Goal: Task Accomplishment & Management: Complete application form

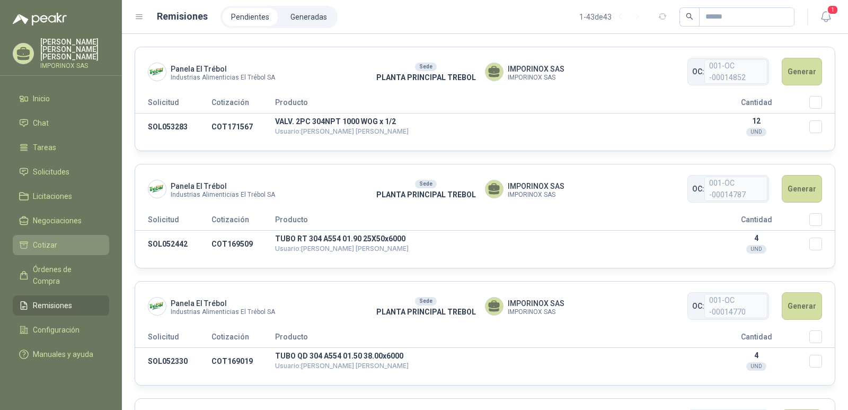
click at [40, 242] on span "Cotizar" at bounding box center [45, 245] width 24 height 12
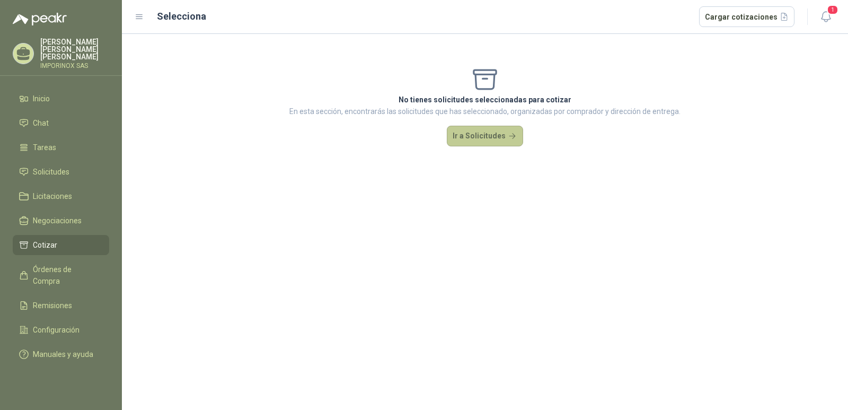
click at [507, 140] on button "Ir a Solicitudes" at bounding box center [485, 136] width 76 height 21
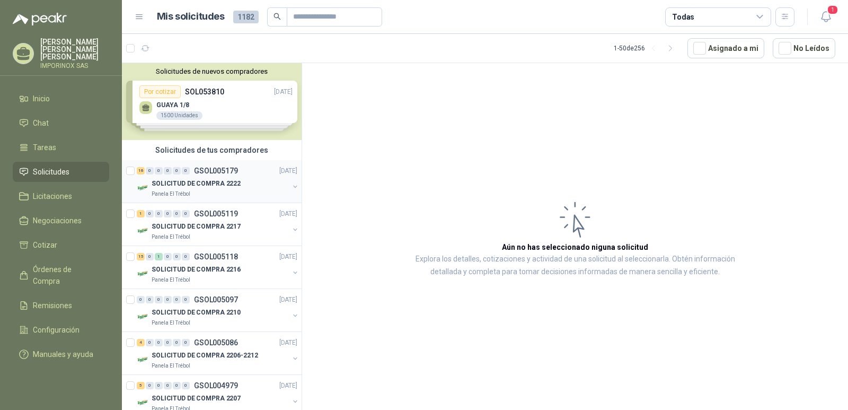
click at [191, 181] on p "SOLICITUD DE COMPRA 2222" at bounding box center [196, 184] width 89 height 10
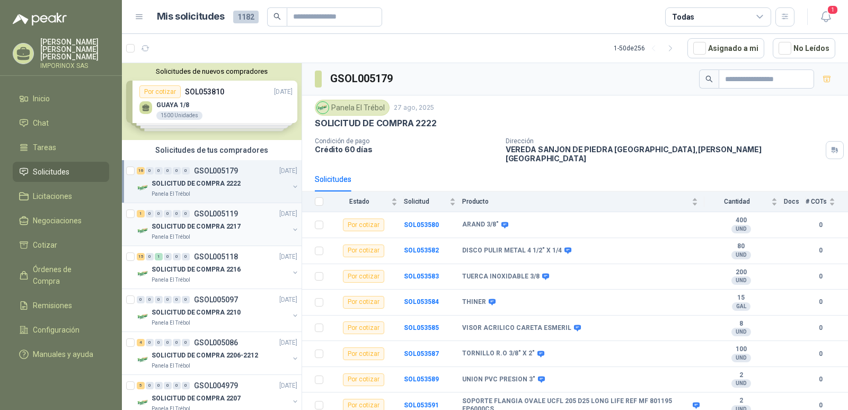
click at [195, 216] on p "GSOL005119" at bounding box center [216, 213] width 44 height 7
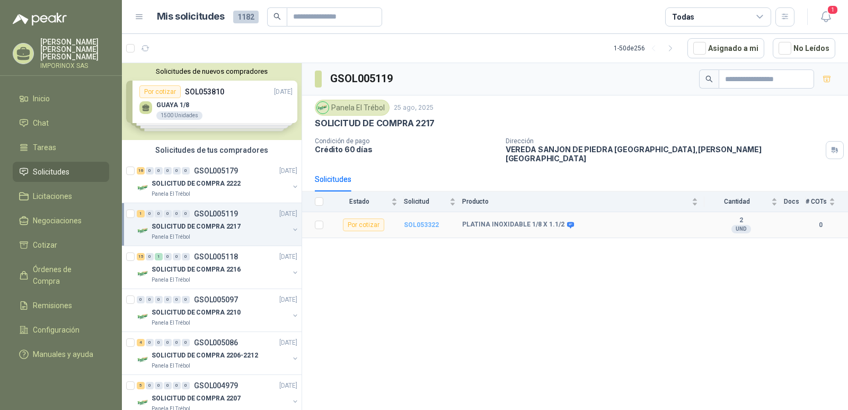
click at [422, 221] on b "SOL053322" at bounding box center [421, 224] width 35 height 7
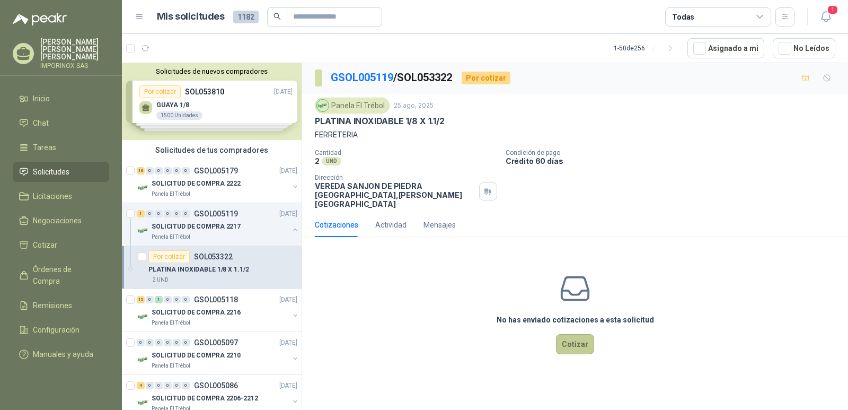
click at [579, 335] on button "Cotizar" at bounding box center [575, 344] width 38 height 20
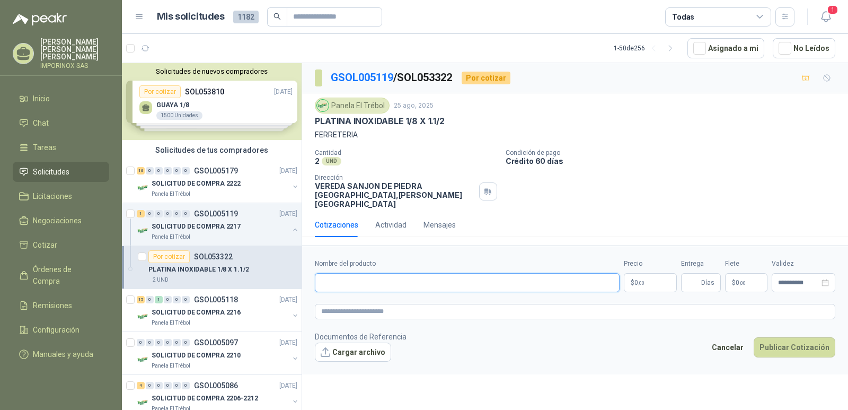
paste input "**********"
type input "**********"
paste textarea "**********"
type textarea "**********"
click at [661, 274] on p "$ 0 ,00" at bounding box center [650, 282] width 53 height 19
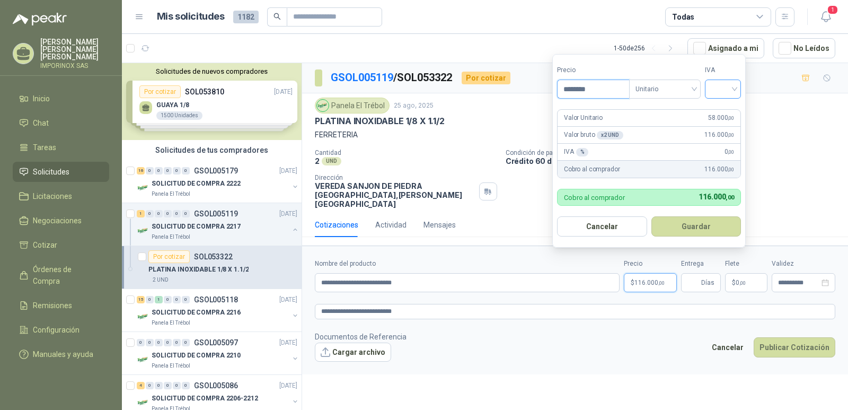
type input "********"
click at [723, 89] on input "search" at bounding box center [722, 88] width 23 height 16
click at [728, 107] on div "19%" at bounding box center [726, 111] width 20 height 12
click at [701, 224] on button "Guardar" at bounding box center [698, 226] width 91 height 20
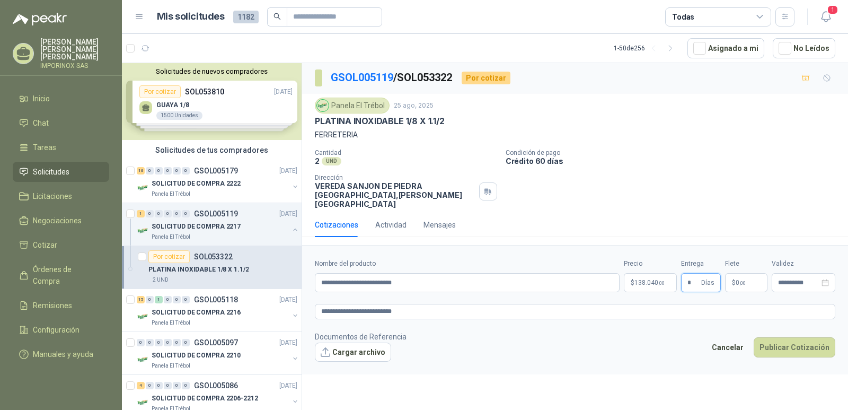
type input "*"
click at [744, 280] on span ",00" at bounding box center [743, 283] width 6 height 6
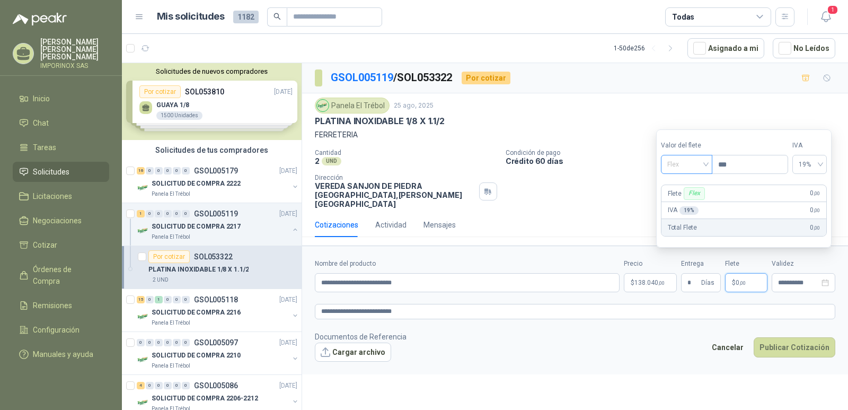
click at [706, 161] on span "Flex" at bounding box center [686, 164] width 39 height 16
click at [686, 205] on div "Incluido" at bounding box center [688, 204] width 37 height 12
click at [825, 279] on icon "close-circle" at bounding box center [825, 282] width 7 height 7
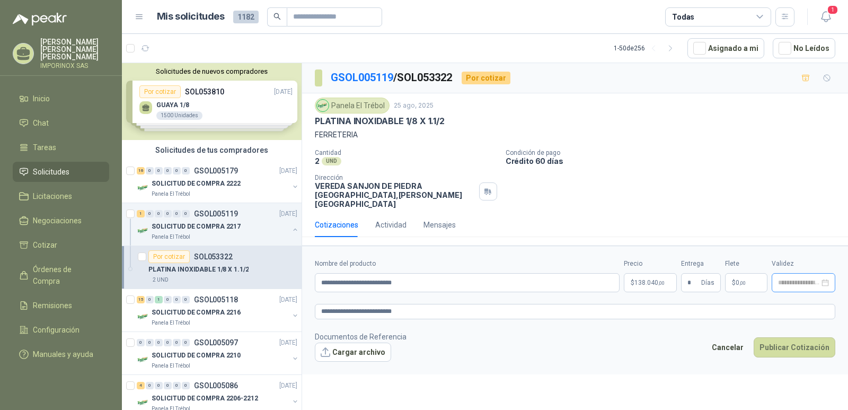
click at [825, 279] on div at bounding box center [803, 282] width 51 height 7
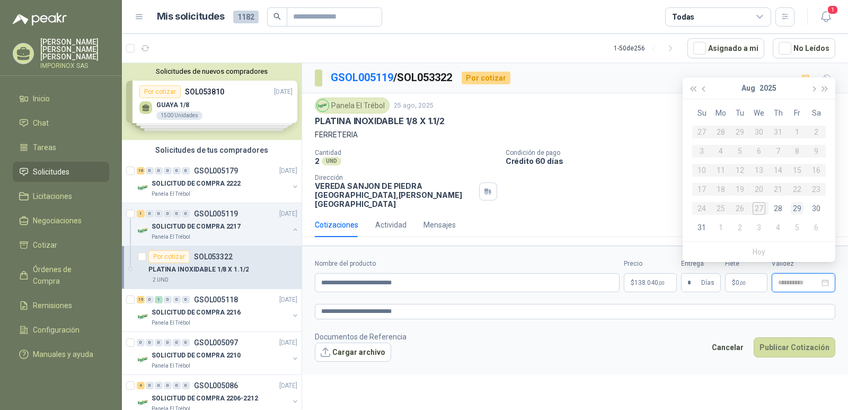
type input "**********"
click at [801, 206] on div "29" at bounding box center [797, 208] width 13 height 13
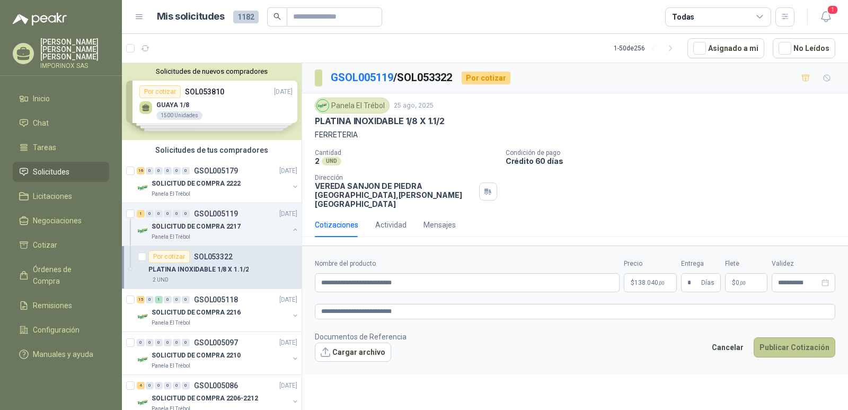
click at [784, 339] on button "Publicar Cotización" at bounding box center [795, 347] width 82 height 20
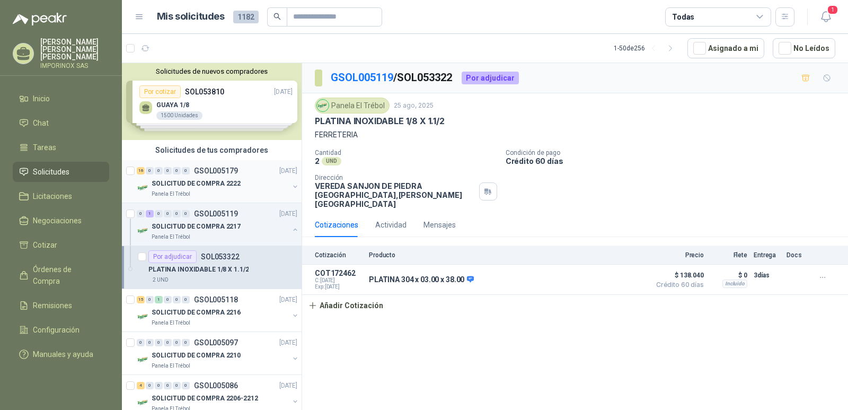
click at [204, 170] on p "GSOL005179" at bounding box center [216, 170] width 44 height 7
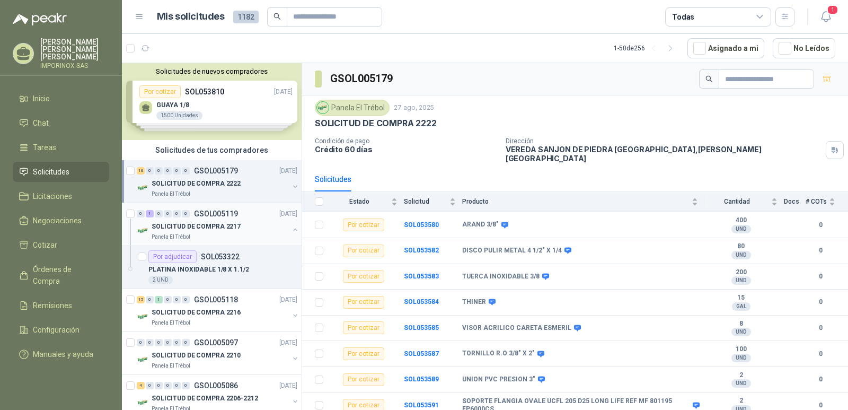
click at [213, 224] on p "SOLICITUD DE COMPRA 2217" at bounding box center [196, 227] width 89 height 10
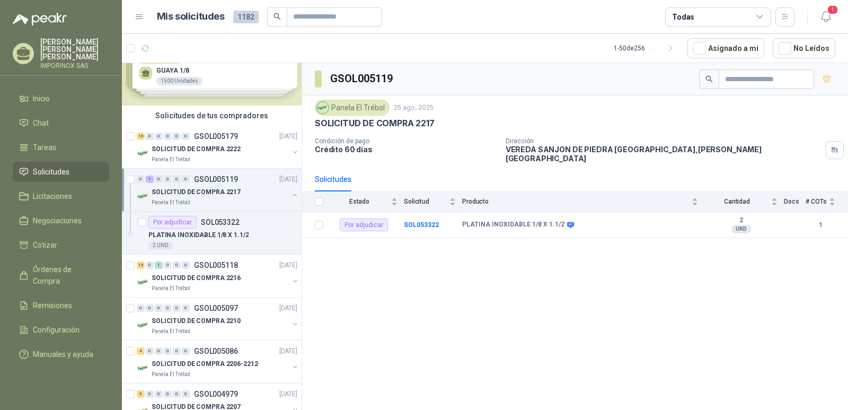
scroll to position [53, 0]
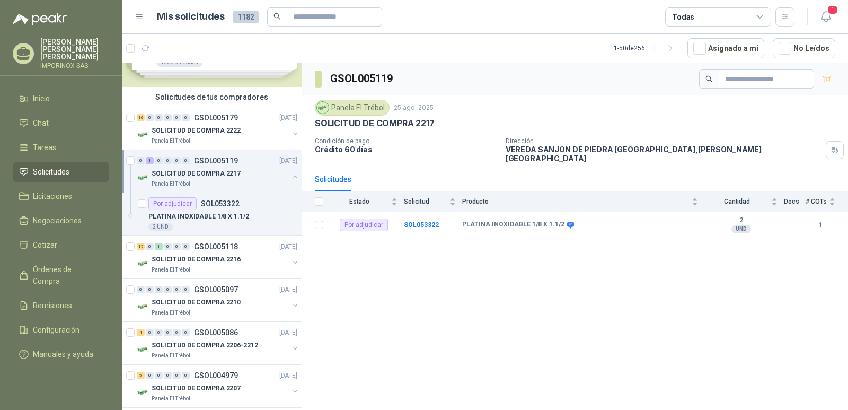
click at [291, 173] on button "button" at bounding box center [295, 176] width 8 height 8
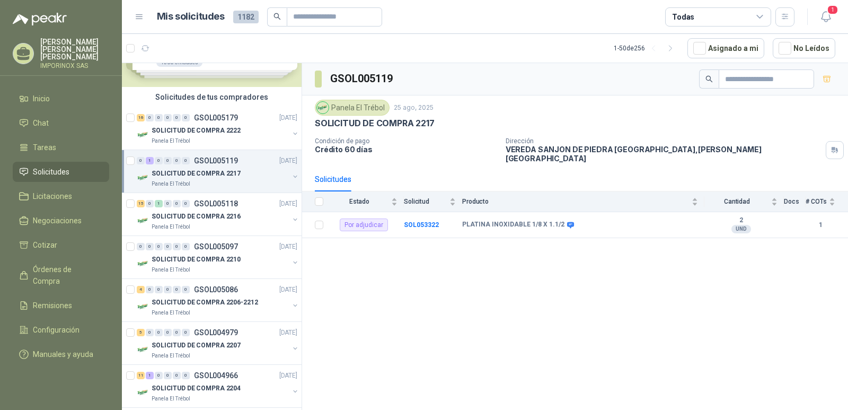
click at [291, 178] on button "button" at bounding box center [295, 176] width 8 height 8
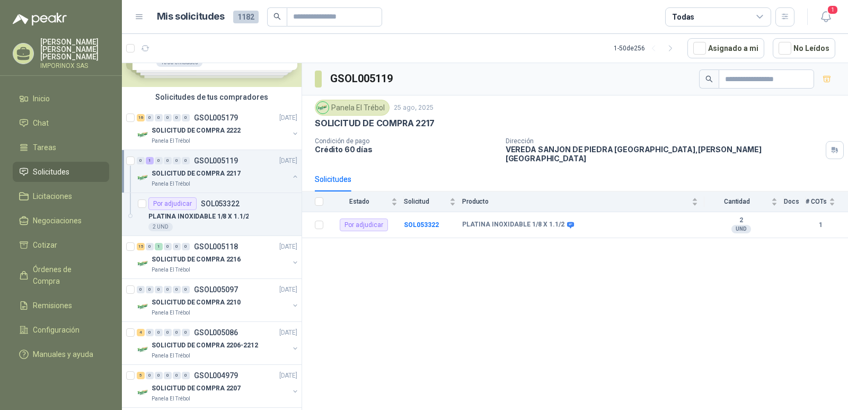
click at [291, 174] on button "button" at bounding box center [295, 176] width 8 height 8
click at [198, 221] on p "SOLICITUD DE COMPRA 2216" at bounding box center [196, 217] width 89 height 10
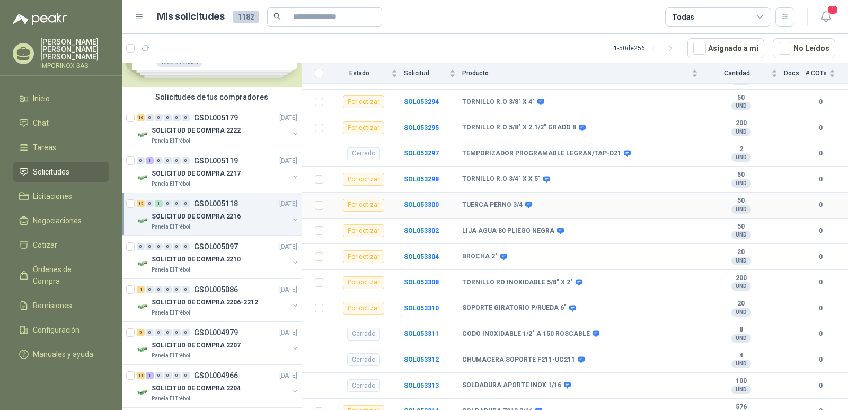
scroll to position [435, 0]
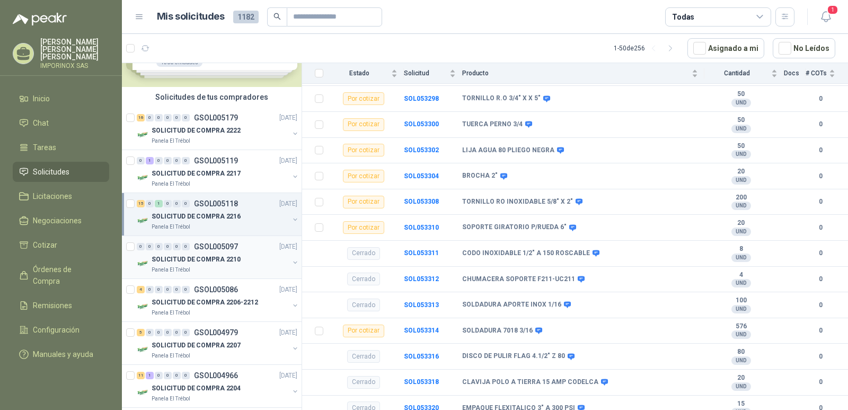
click at [184, 260] on p "SOLICITUD DE COMPRA 2210" at bounding box center [196, 259] width 89 height 10
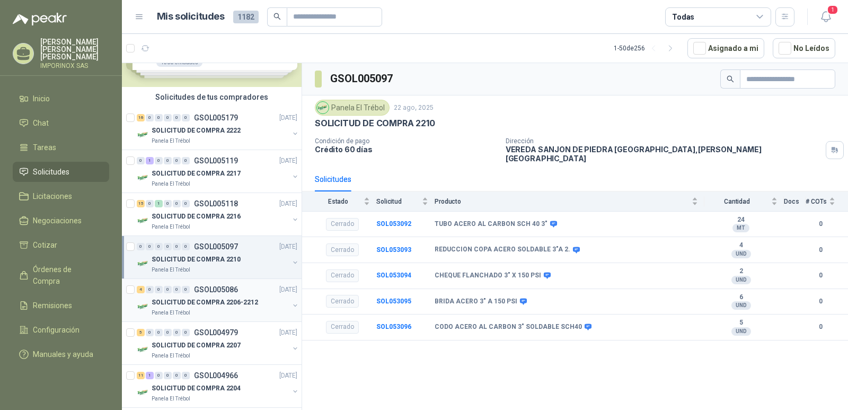
click at [199, 298] on p "SOLICITUD DE COMPRA 2206-2212" at bounding box center [205, 302] width 107 height 10
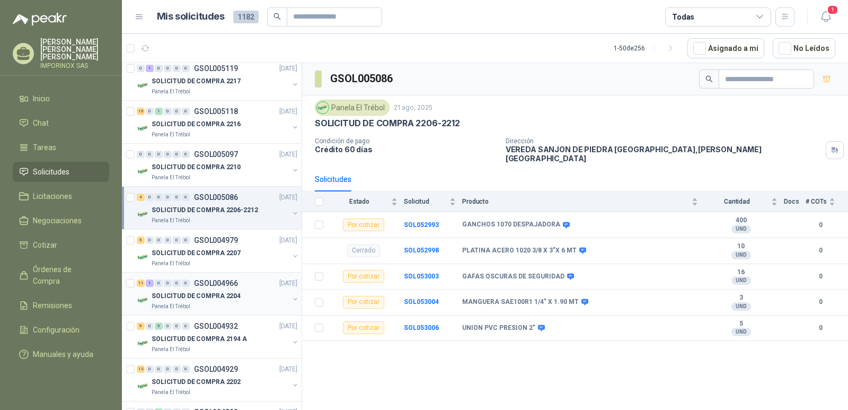
scroll to position [159, 0]
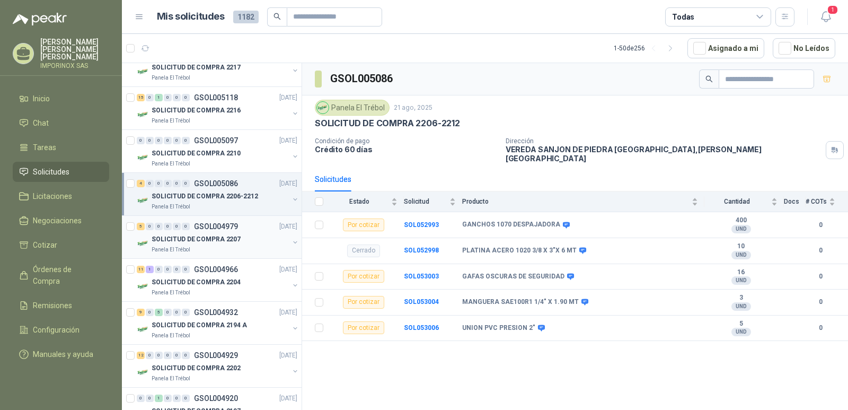
click at [217, 243] on p "SOLICITUD DE COMPRA 2207" at bounding box center [196, 239] width 89 height 10
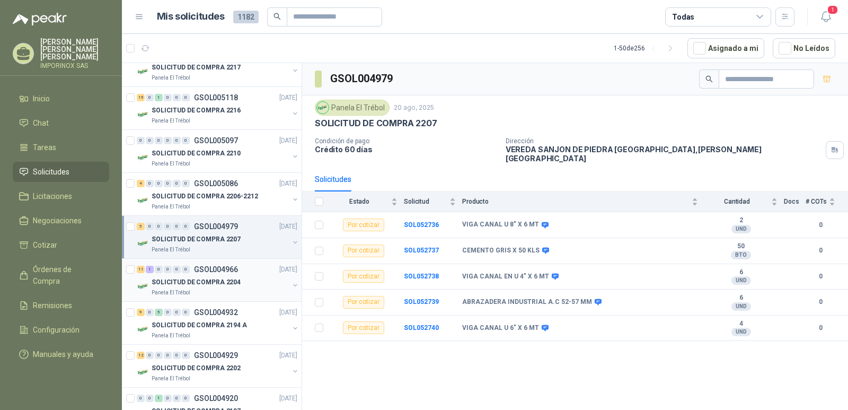
click at [216, 280] on p "SOLICITUD DE COMPRA 2204" at bounding box center [196, 282] width 89 height 10
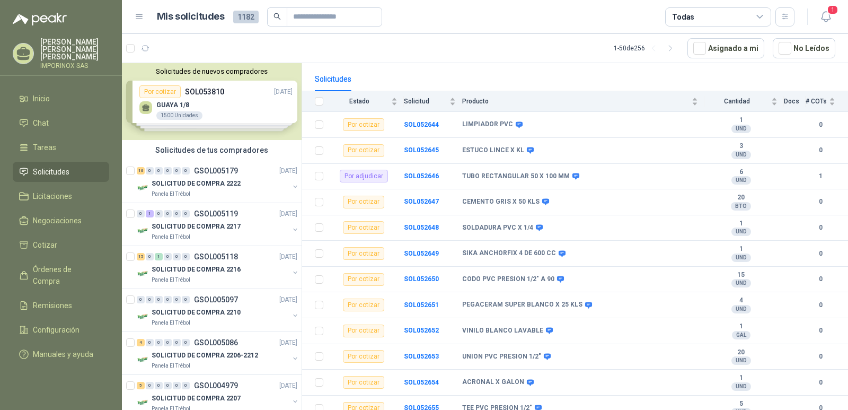
click at [179, 100] on div "Solicitudes de nuevos compradores Por cotizar SOL053810 [DATE] GUAYA 1/8 1500 U…" at bounding box center [212, 101] width 180 height 77
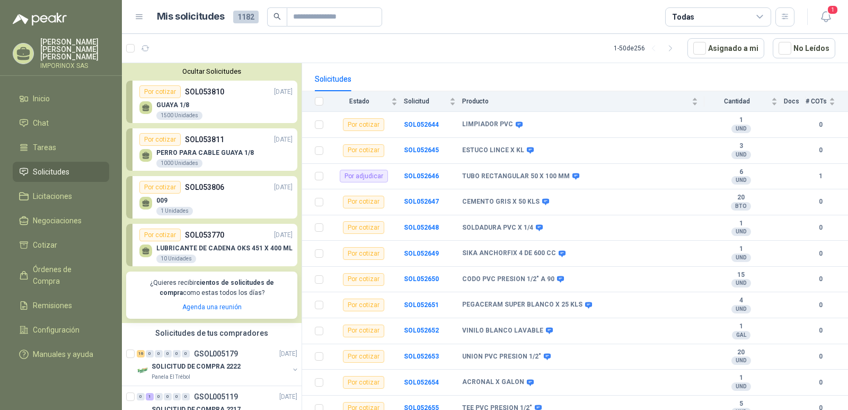
click at [196, 72] on button "Ocultar Solicitudes" at bounding box center [211, 71] width 171 height 8
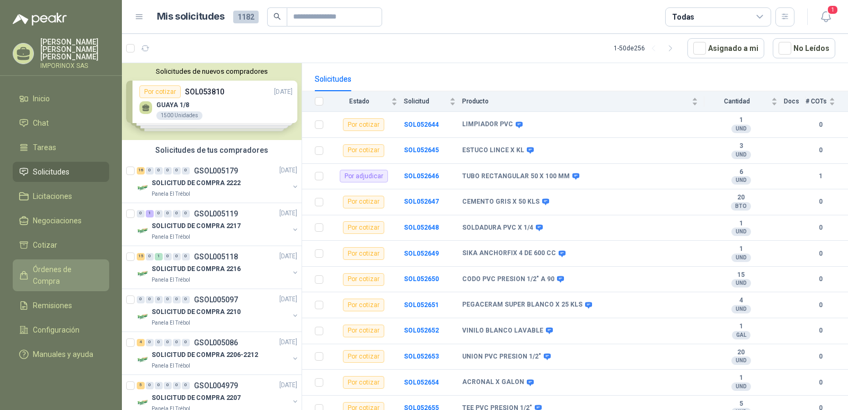
click at [61, 263] on span "Órdenes de Compra" at bounding box center [66, 274] width 66 height 23
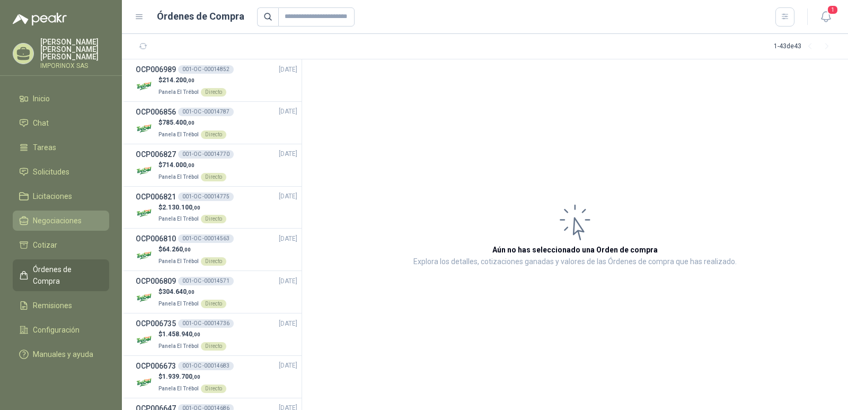
click at [48, 210] on link "Negociaciones" at bounding box center [61, 220] width 96 height 20
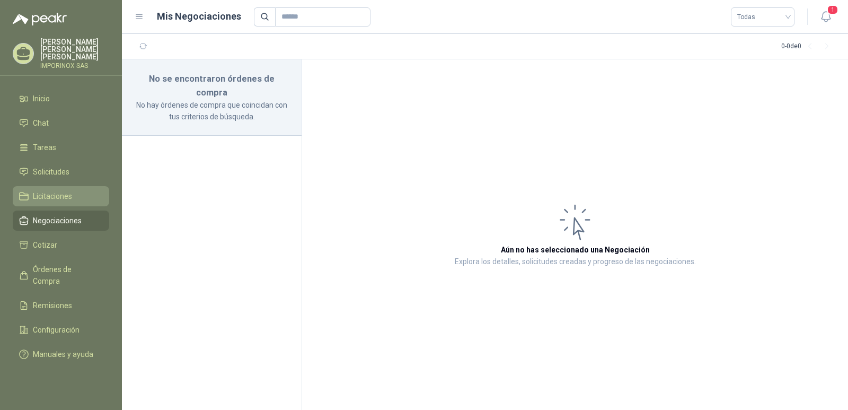
click at [49, 190] on span "Licitaciones" at bounding box center [52, 196] width 39 height 12
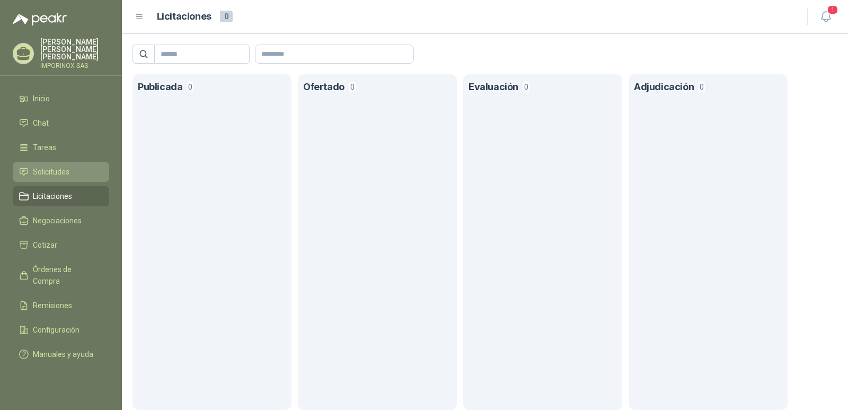
click at [59, 166] on span "Solicitudes" at bounding box center [51, 172] width 37 height 12
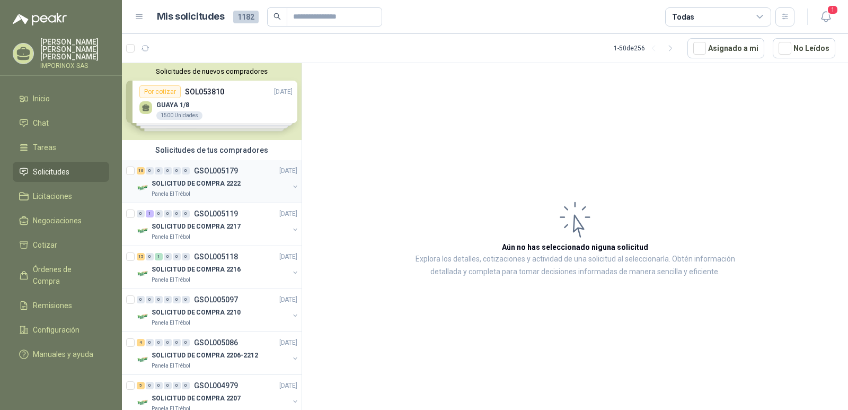
click at [206, 184] on p "SOLICITUD DE COMPRA 2222" at bounding box center [196, 184] width 89 height 10
